Goal: Information Seeking & Learning: Learn about a topic

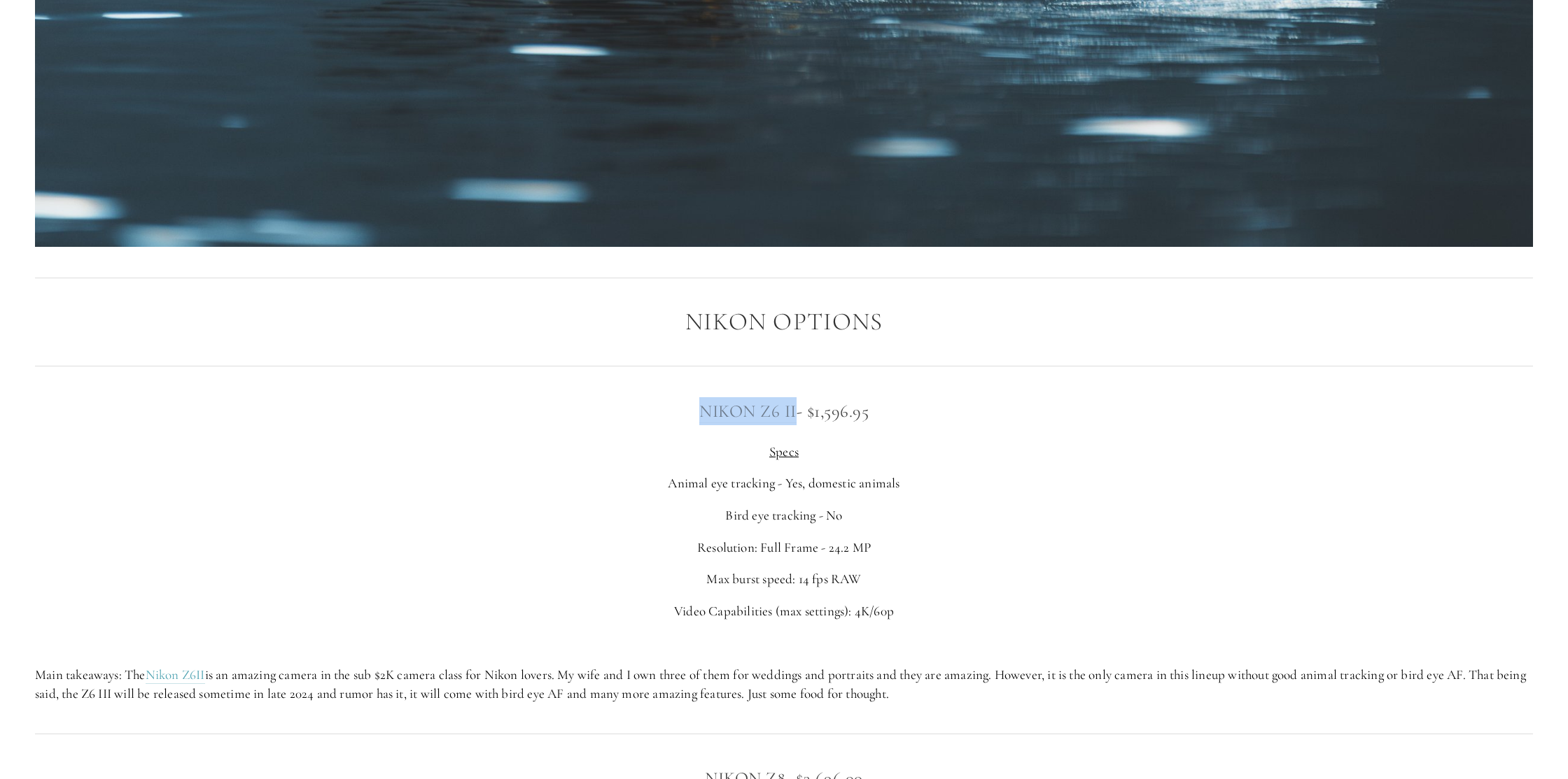
scroll to position [2491, 0]
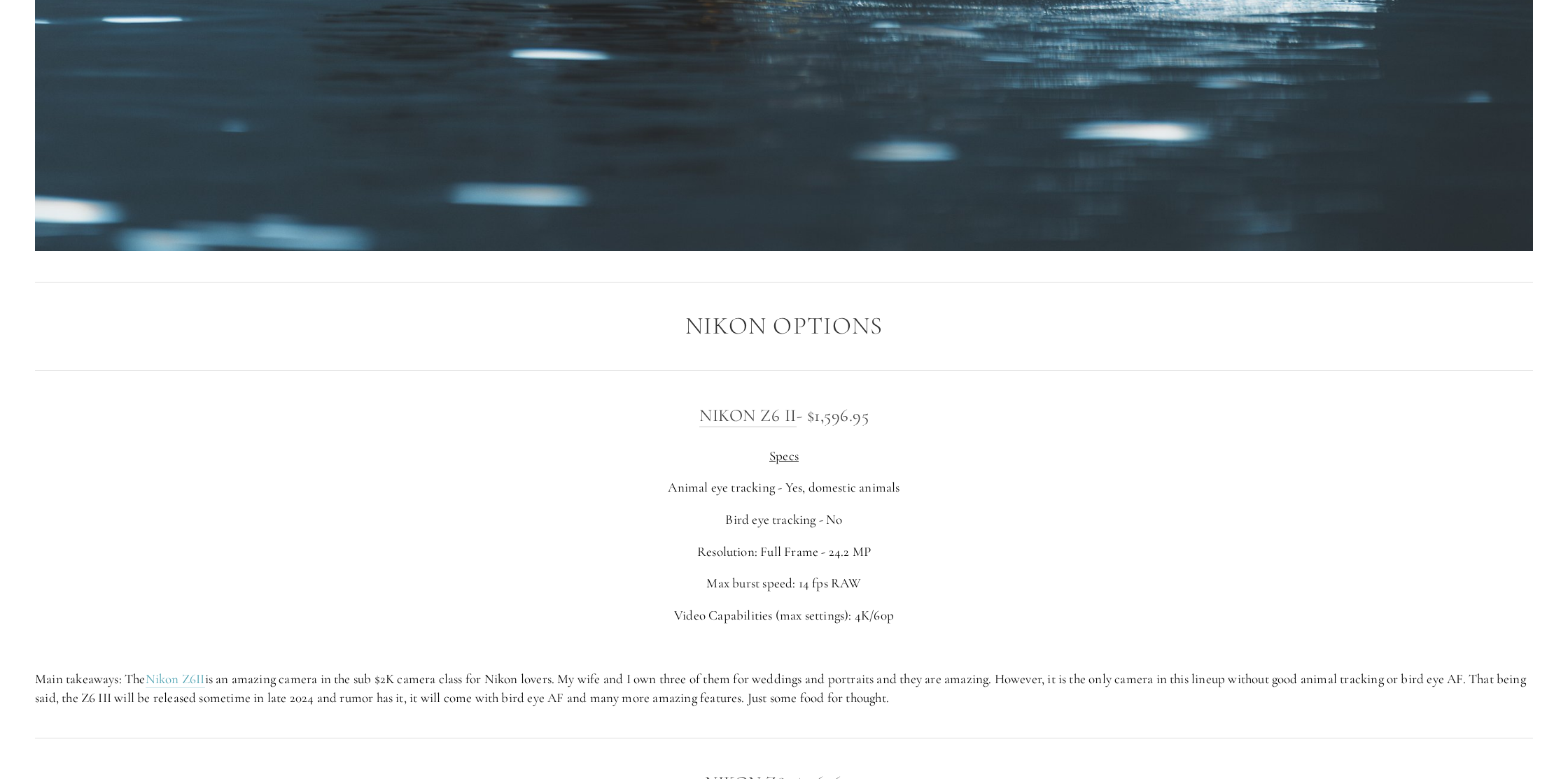
click at [877, 536] on div "Nikon Z6 II - $1,596.95 Specs Animal eye tracking - Yes, domestic animals Bird …" at bounding box center [784, 554] width 1498 height 306
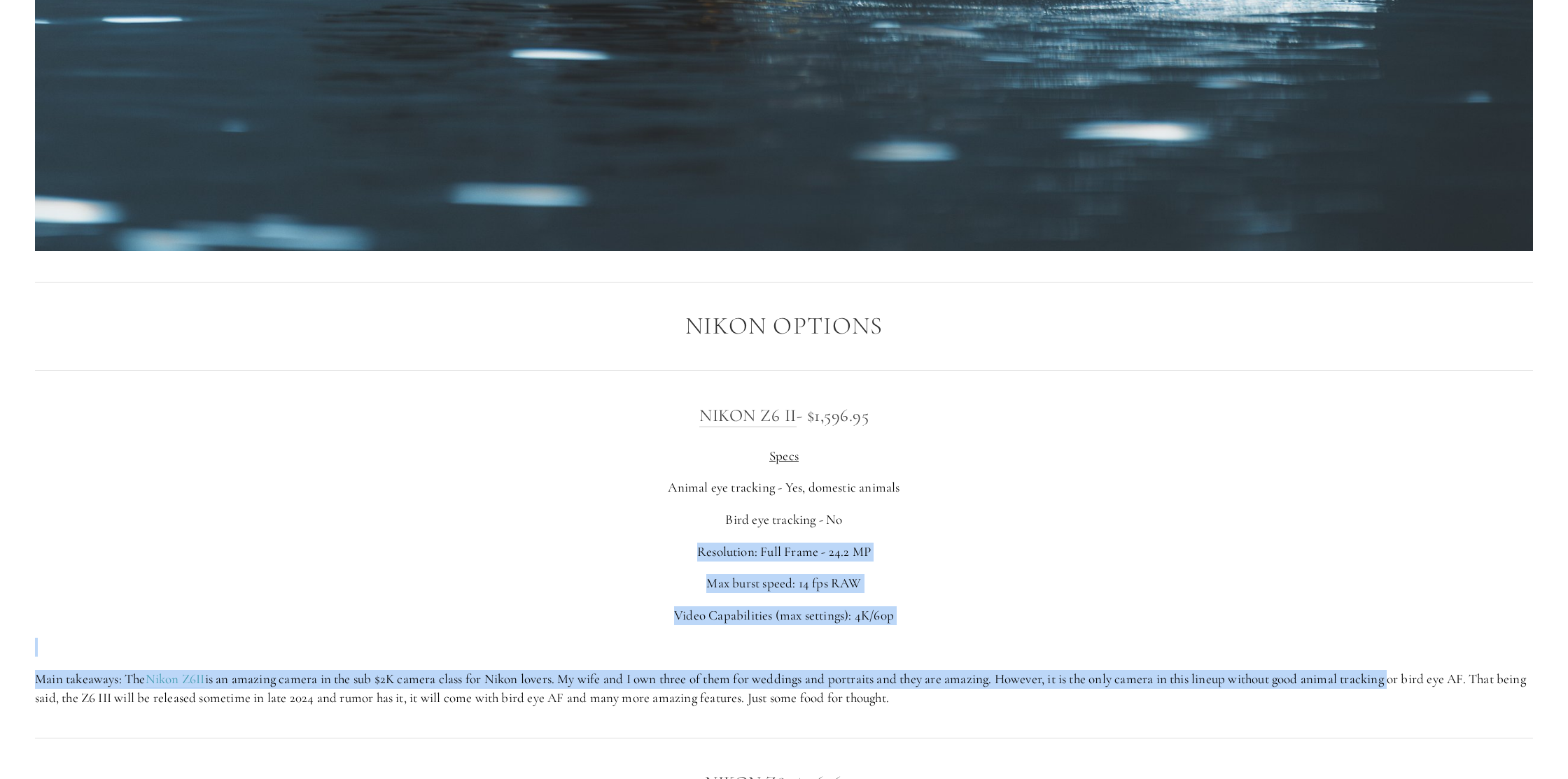
drag, startPoint x: 877, startPoint y: 536, endPoint x: 1374, endPoint y: 682, distance: 518.0
click at [1370, 679] on div "Nikon Z6 II - $1,596.95 Specs Animal eye tracking - Yes, domestic animals Bird …" at bounding box center [784, 554] width 1498 height 306
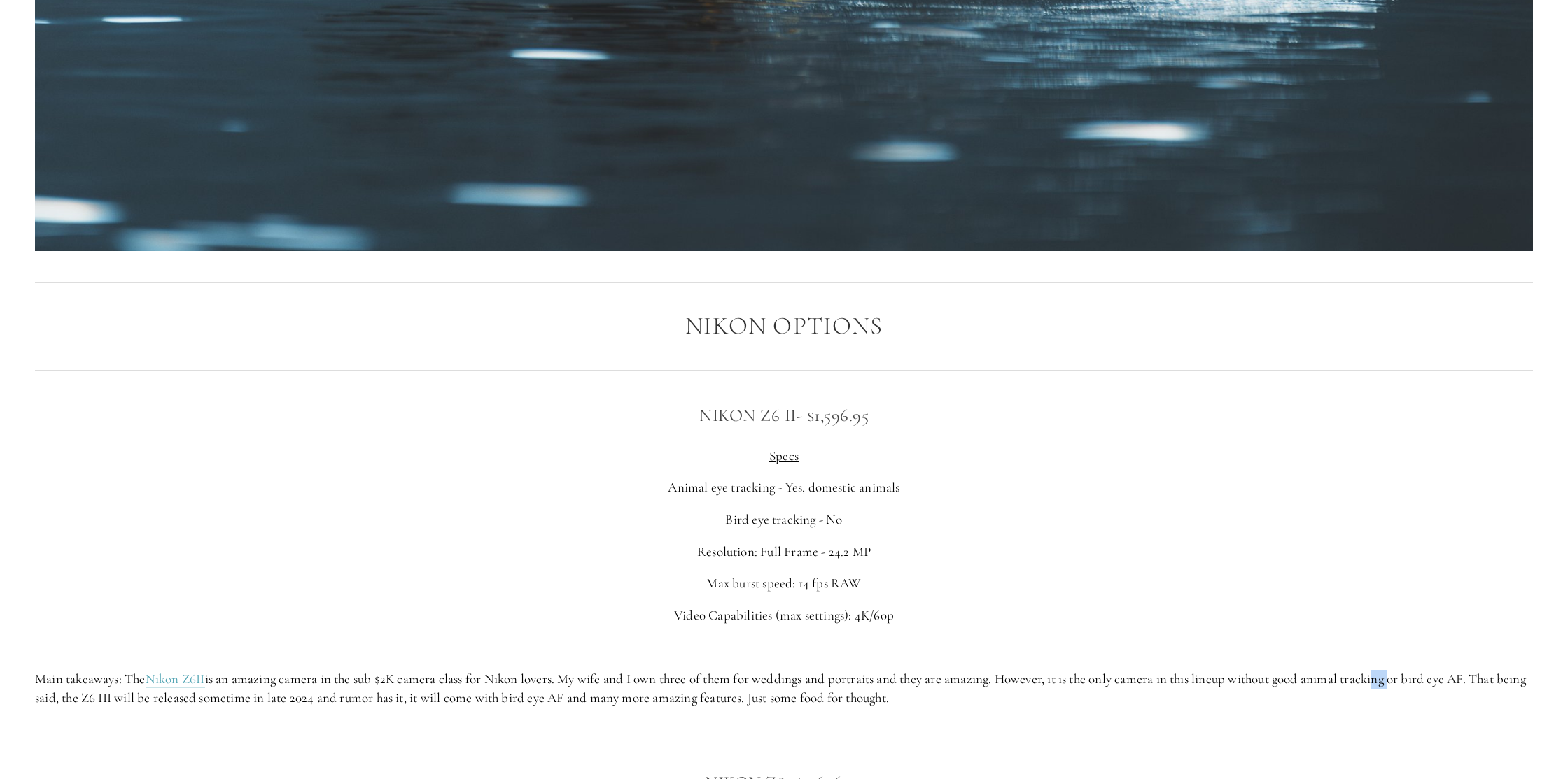
click at [1385, 683] on p "Main takeaways: The Nikon Z6II is an amazing camera in the sub $2K camera class…" at bounding box center [784, 689] width 1498 height 37
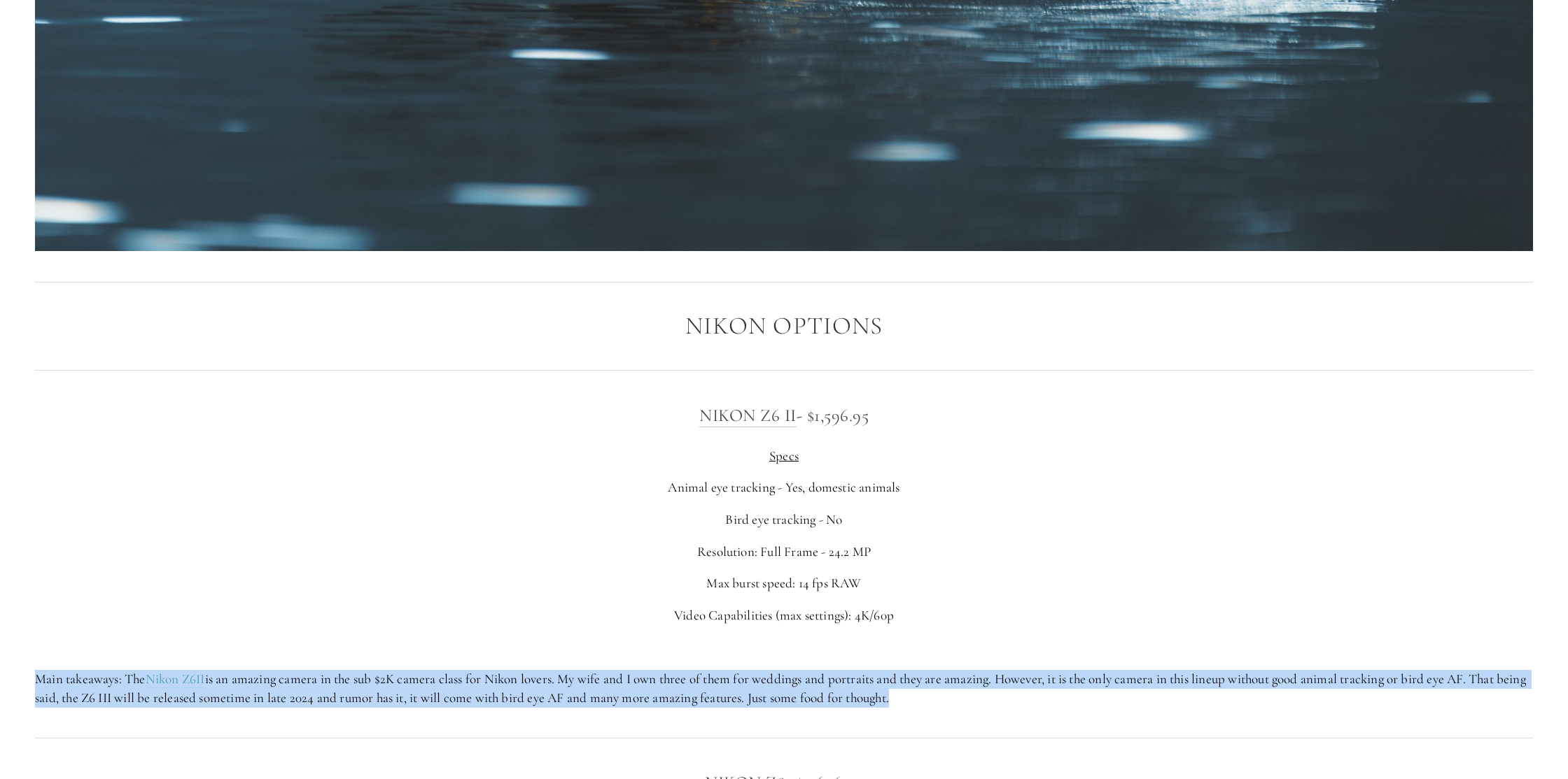
click at [1385, 683] on p "Main takeaways: The Nikon Z6II is an amazing camera in the sub $2K camera class…" at bounding box center [784, 689] width 1498 height 37
click at [1415, 684] on p "Main takeaways: The Nikon Z6II is an amazing camera in the sub $2K camera class…" at bounding box center [784, 689] width 1498 height 37
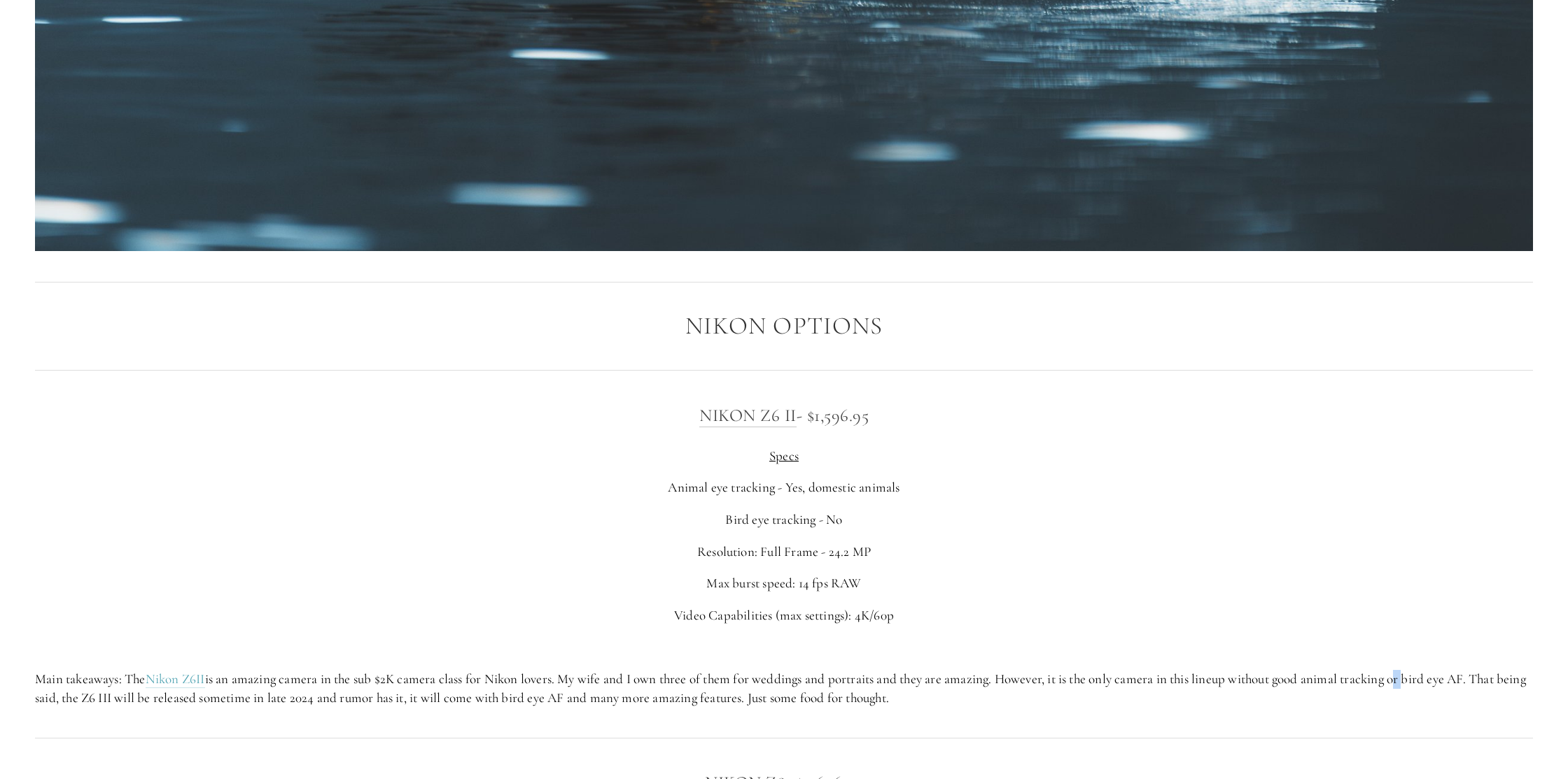
click at [1415, 684] on p "Main takeaways: The Nikon Z6II is an amazing camera in the sub $2K camera class…" at bounding box center [784, 689] width 1498 height 37
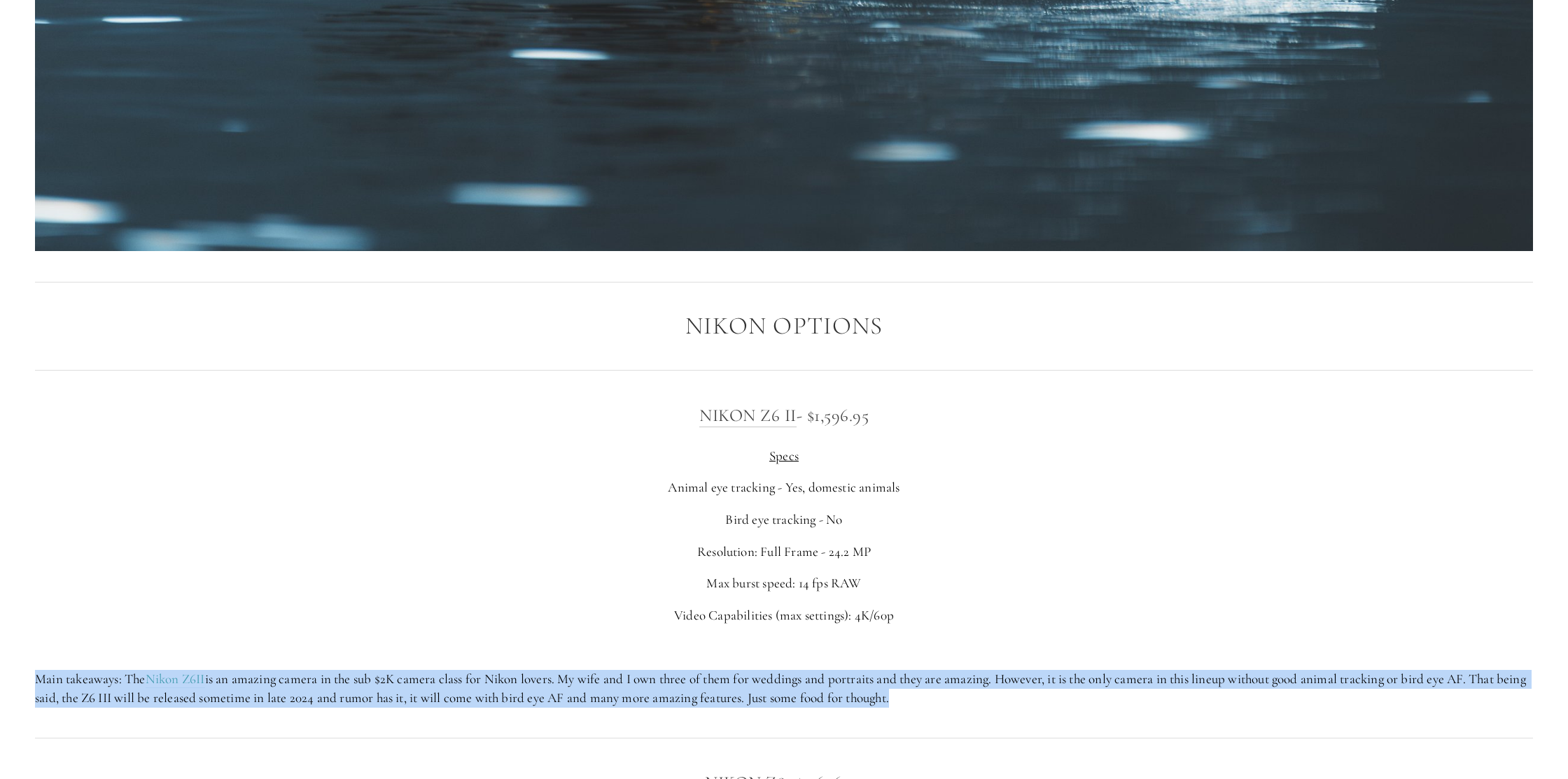
click at [1415, 684] on p "Main takeaways: The Nikon Z6II is an amazing camera in the sub $2K camera class…" at bounding box center [784, 689] width 1498 height 37
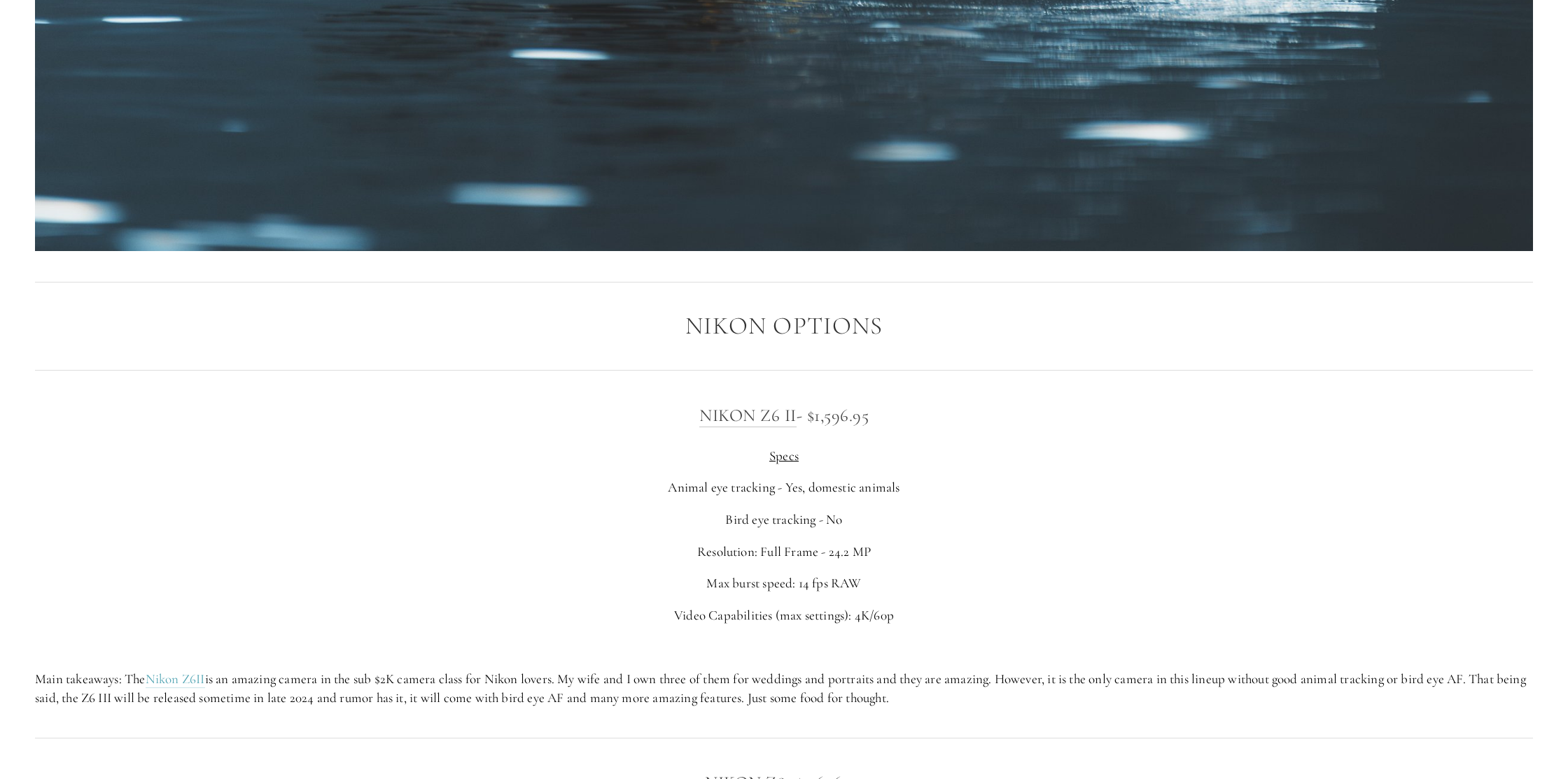
drag, startPoint x: 1392, startPoint y: 684, endPoint x: 1372, endPoint y: 681, distance: 20.2
click at [1392, 684] on p "Main takeaways: The Nikon Z6II is an amazing camera in the sub $2K camera class…" at bounding box center [784, 689] width 1498 height 37
click at [990, 584] on p "Max burst speed: 14 fps RAW" at bounding box center [784, 584] width 1498 height 19
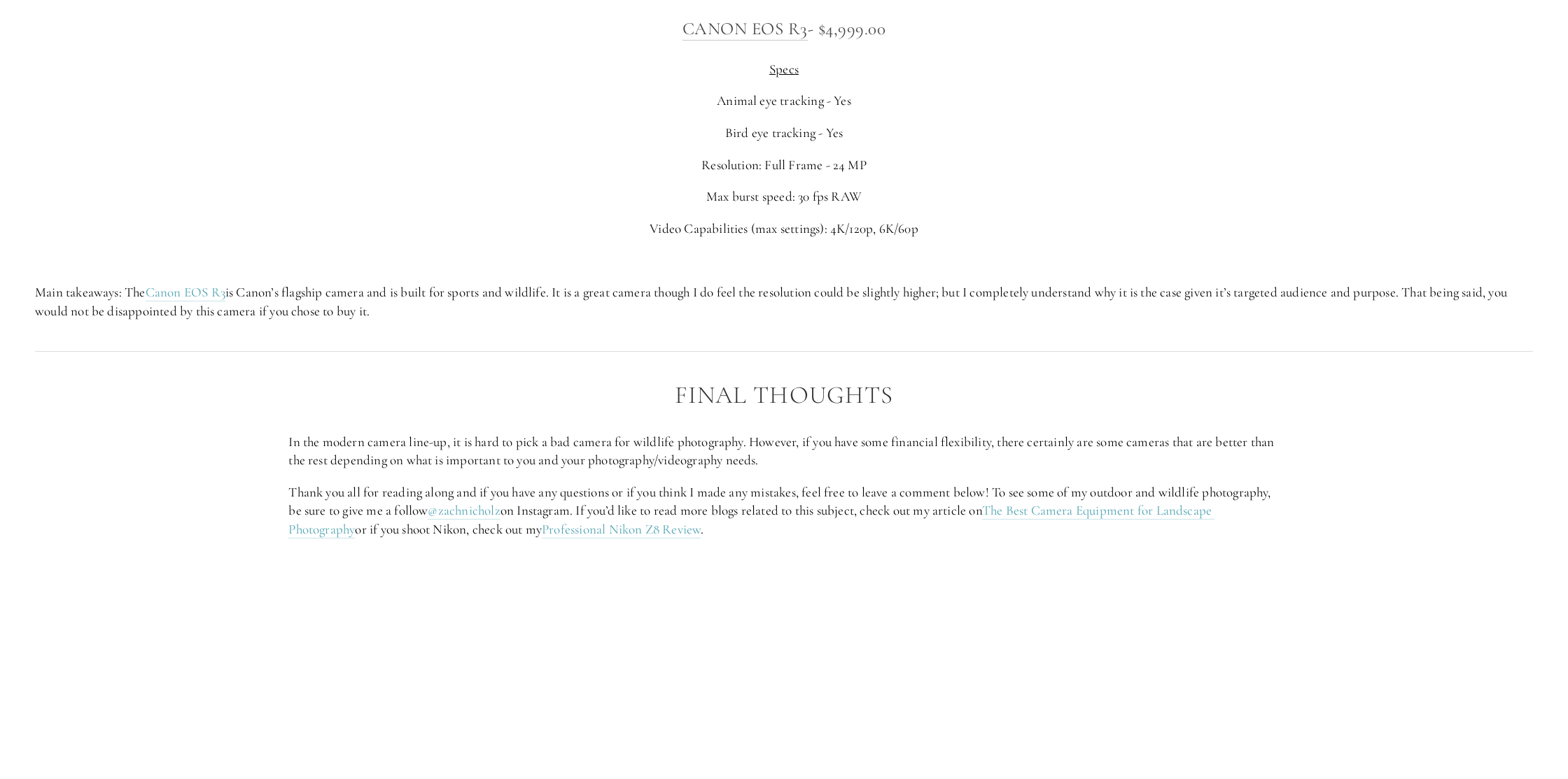
scroll to position [6112, 0]
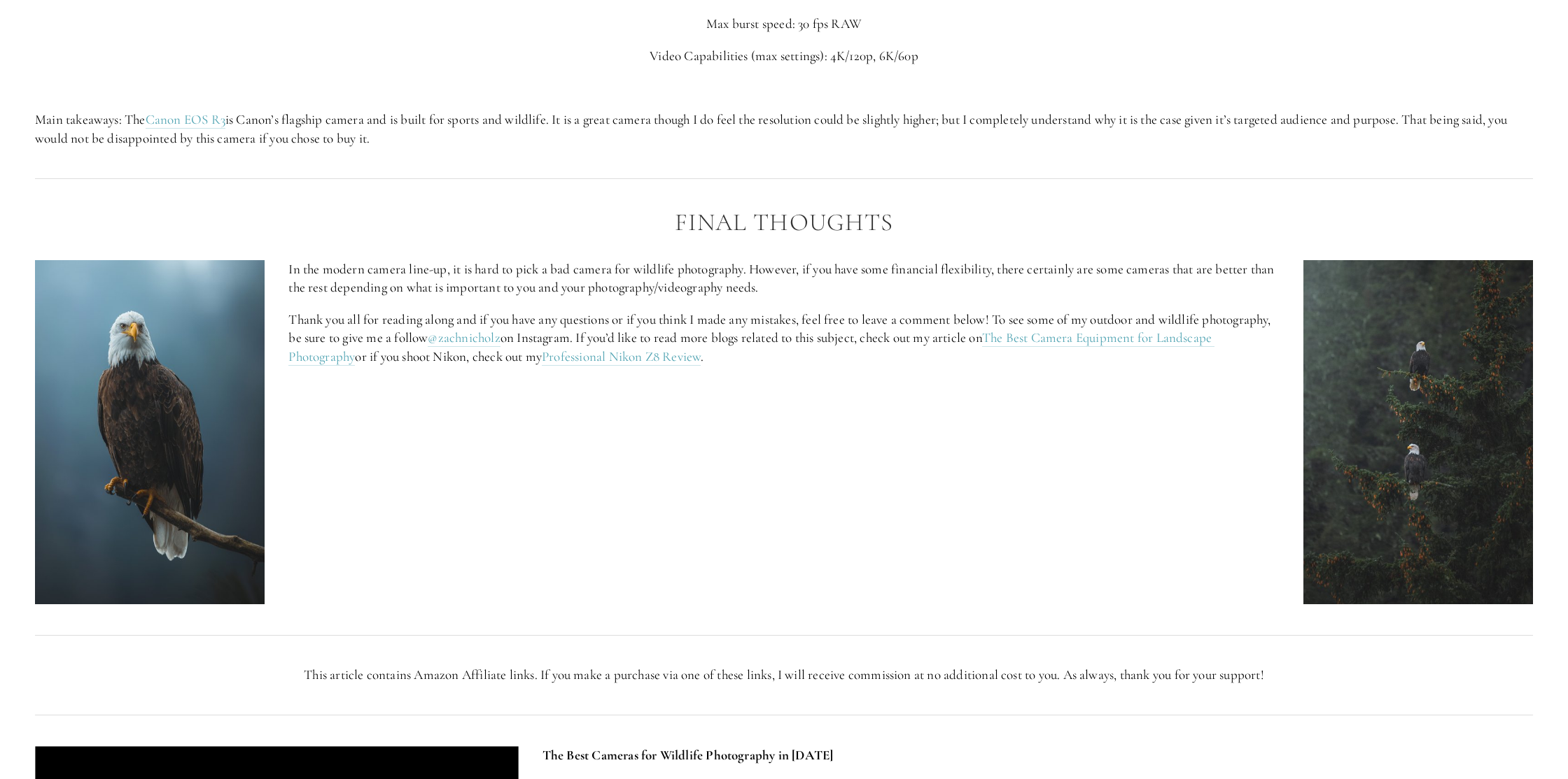
click at [1095, 391] on div "In the modern camera line-up, it is hard to pick a bad camera for wildlife phot…" at bounding box center [784, 432] width 1522 height 368
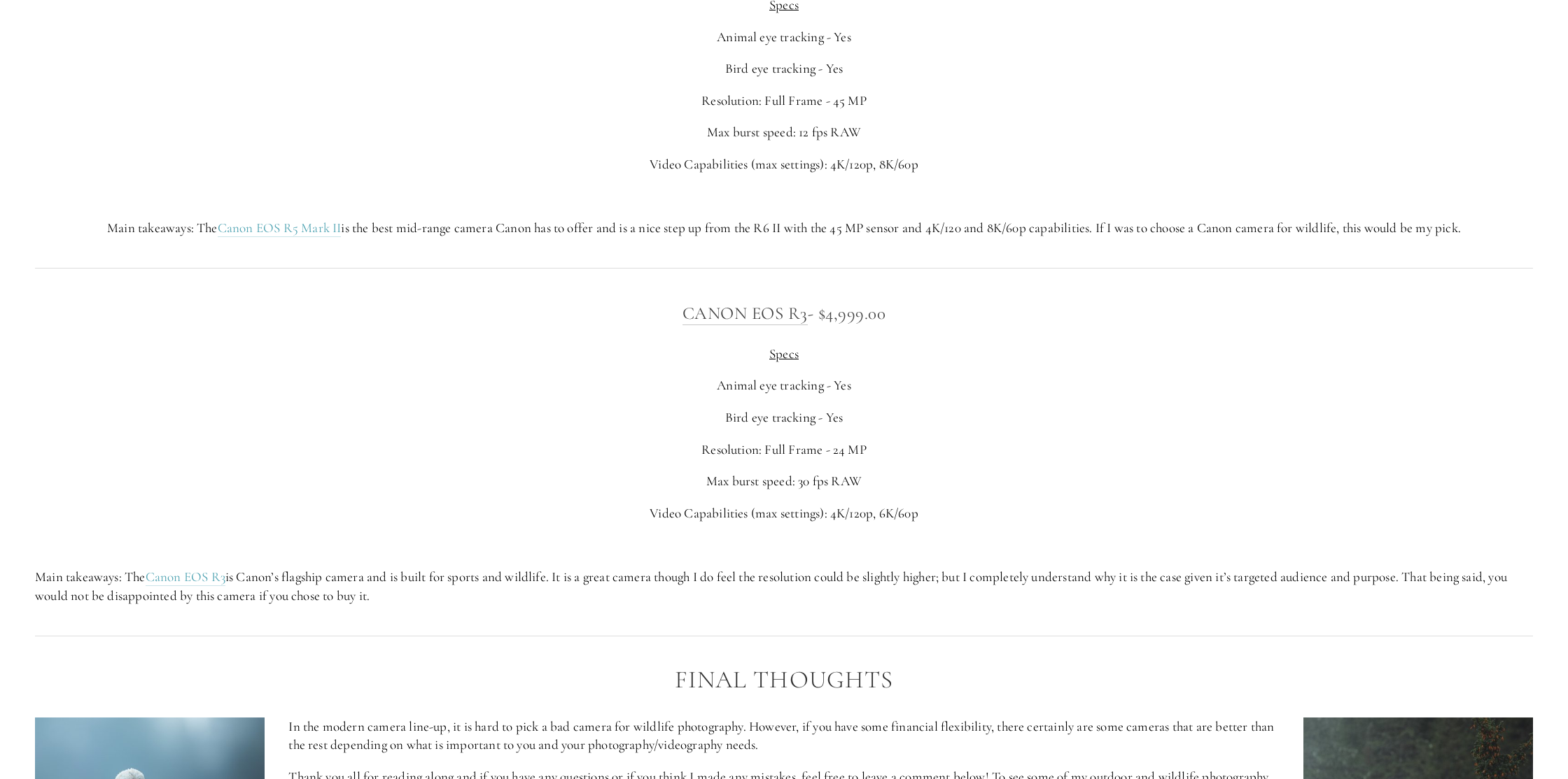
scroll to position [5656, 0]
